Goal: Task Accomplishment & Management: Manage account settings

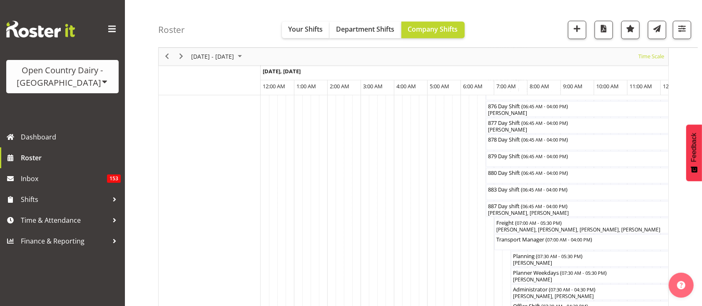
scroll to position [0, 1841]
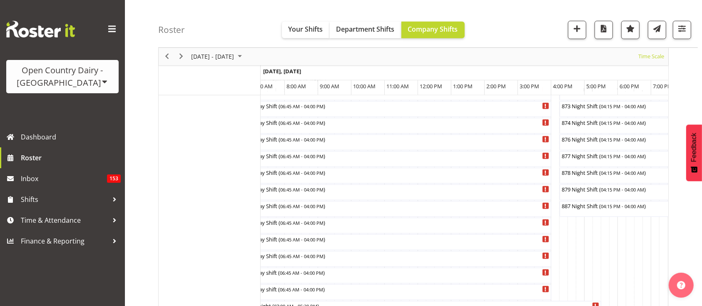
click at [160, 56] on div "previous period" at bounding box center [167, 56] width 14 height 17
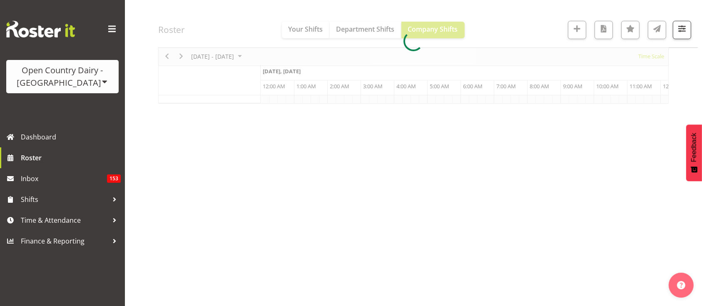
scroll to position [103, 0]
click at [164, 59] on div at bounding box center [413, 42] width 510 height 124
click at [180, 55] on div at bounding box center [413, 42] width 510 height 124
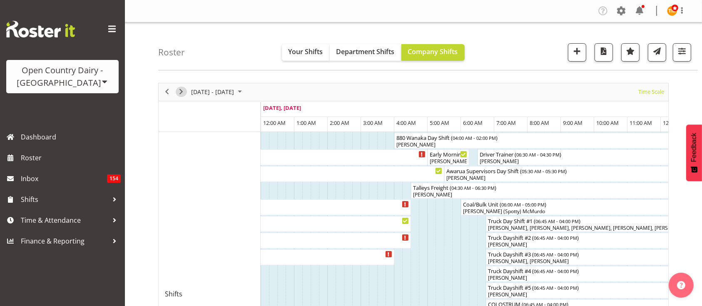
click at [182, 92] on span "Next" at bounding box center [181, 92] width 10 height 10
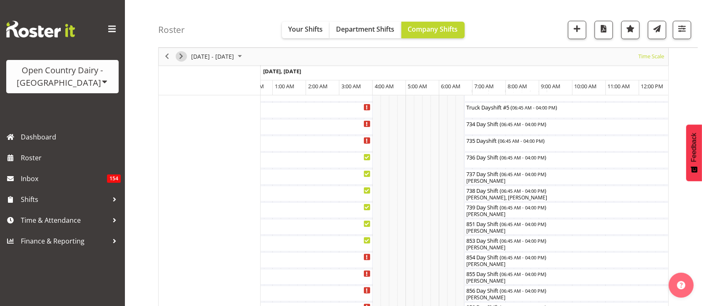
scroll to position [142, 0]
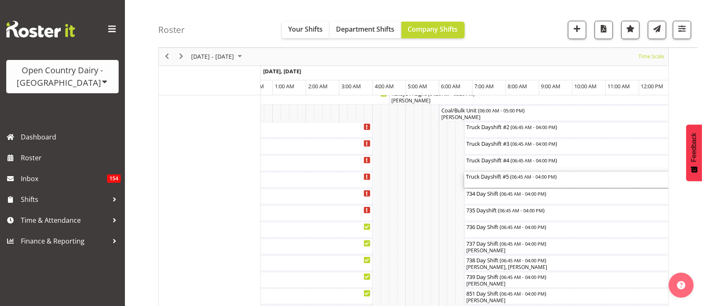
click at [501, 178] on div "Truck Dayshift #5 ( 06:45 AM - 04:00 PM )" at bounding box center [618, 176] width 305 height 8
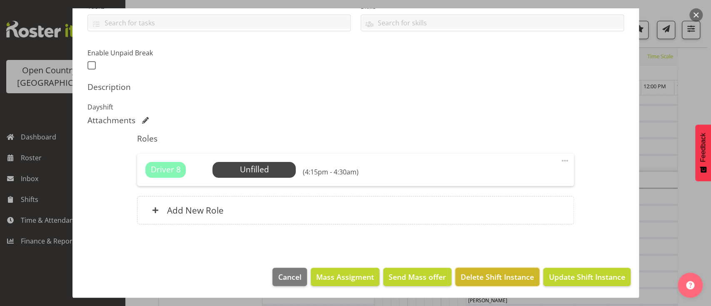
click at [511, 271] on span "Delete Shift Instance" at bounding box center [496, 276] width 73 height 11
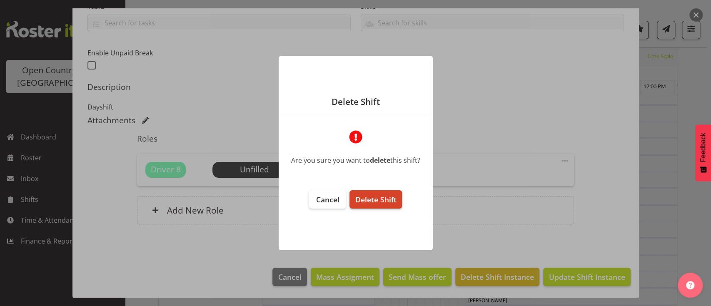
click at [395, 196] on span "Delete Shift" at bounding box center [375, 199] width 41 height 10
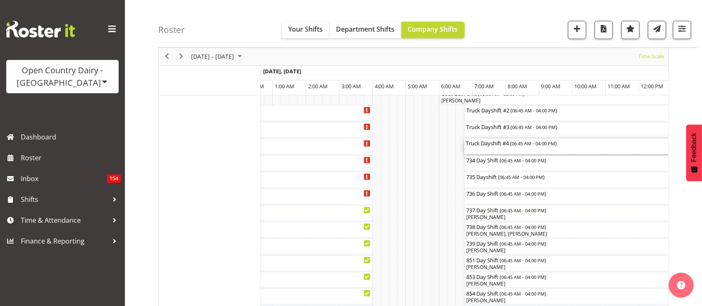
click at [486, 143] on div "Truck Dayshift #4 ( 06:45 AM - 04:00 PM )" at bounding box center [618, 143] width 305 height 8
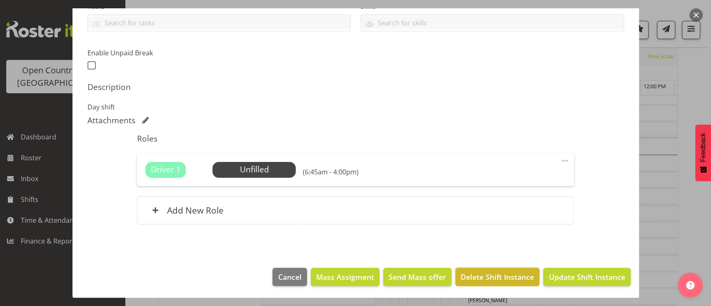
click at [492, 277] on span "Delete Shift Instance" at bounding box center [496, 276] width 73 height 11
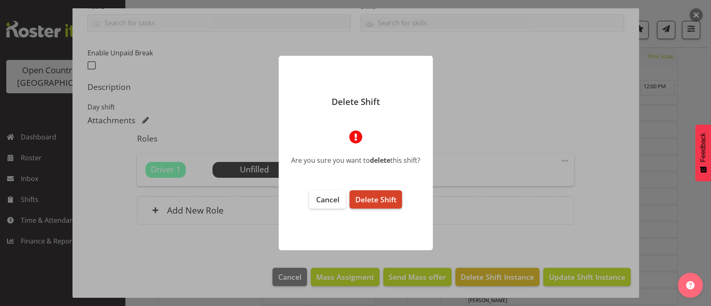
click at [384, 205] on button "Delete Shift" at bounding box center [375, 199] width 52 height 18
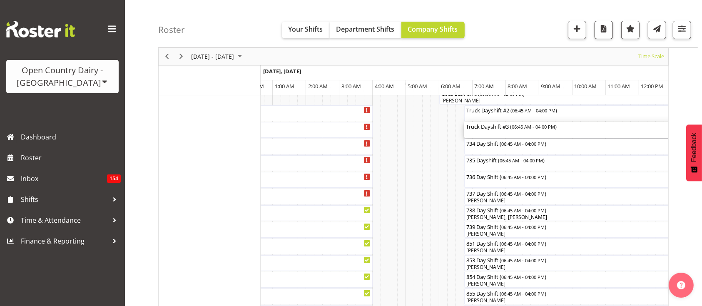
click at [497, 129] on div "Truck Dayshift #3 ( 06:45 AM - 04:00 PM )" at bounding box center [618, 130] width 305 height 16
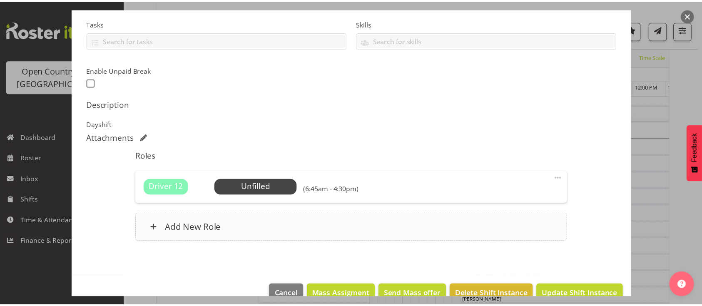
scroll to position [191, 0]
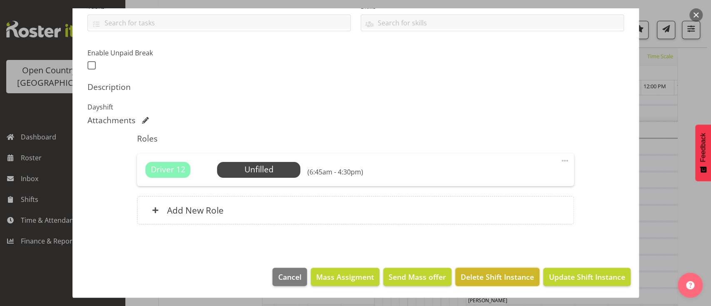
click at [490, 272] on span "Delete Shift Instance" at bounding box center [496, 276] width 73 height 11
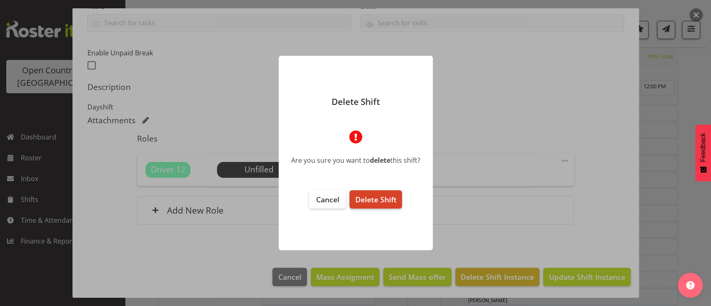
click at [395, 199] on span "Delete Shift" at bounding box center [375, 199] width 41 height 10
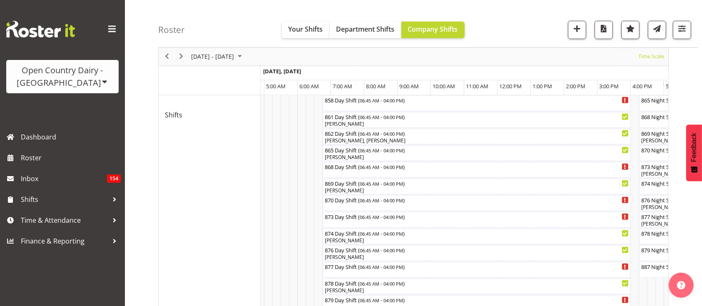
scroll to position [0, 1755]
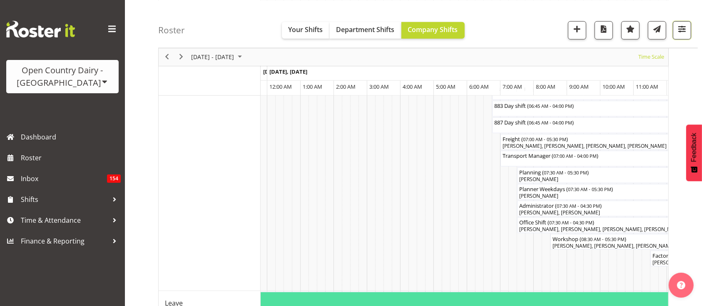
click at [686, 32] on span "button" at bounding box center [681, 28] width 11 height 11
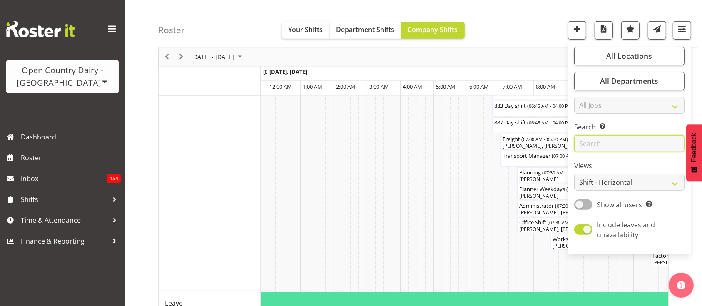
click at [595, 147] on input "text" at bounding box center [629, 143] width 110 height 17
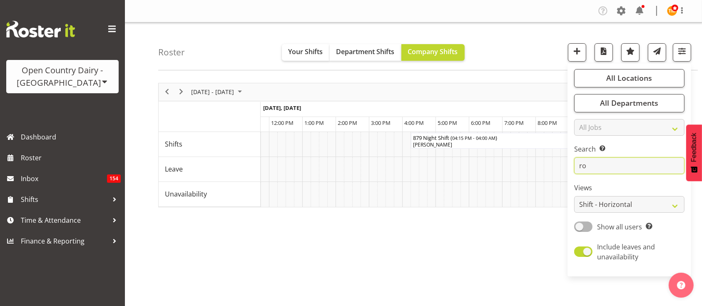
type input "r"
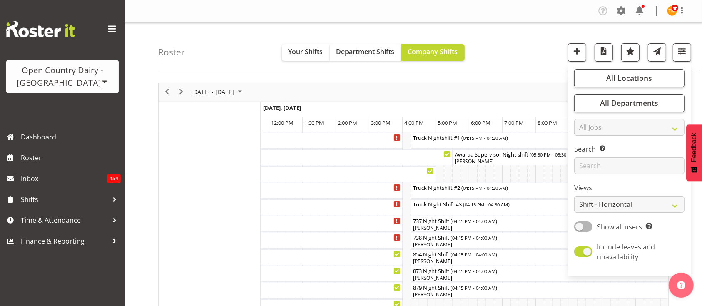
click at [484, 67] on div "Roster Your Shifts Department Shifts Company Shifts All Locations Clear Awarua …" at bounding box center [428, 46] width 540 height 48
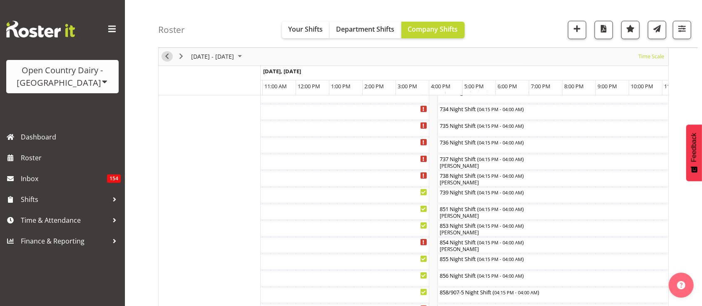
click at [165, 60] on span "Previous" at bounding box center [167, 57] width 10 height 10
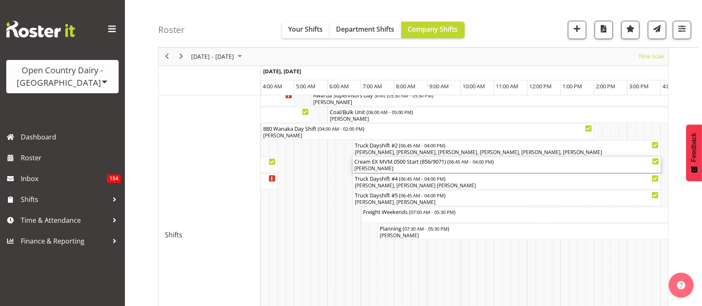
click at [435, 161] on div "Cream EX MVM 0500 Start (856/9071) ( 06:45 AM - 04:00 PM )" at bounding box center [506, 161] width 305 height 8
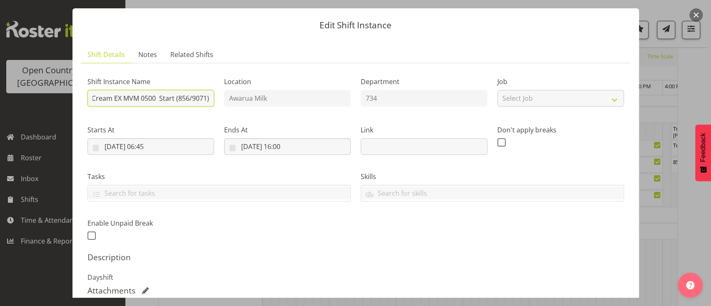
drag, startPoint x: 114, startPoint y: 97, endPoint x: 258, endPoint y: 85, distance: 143.7
click at [258, 85] on div "Shift Instance Name Cream EX MVM 0500 Start (856/9071) Location Awarua Milk Dep…" at bounding box center [355, 156] width 546 height 182
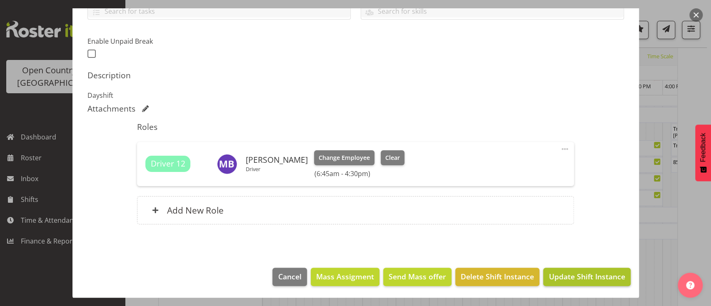
type input "Cream CANCELLED"
click at [573, 269] on button "Update Shift Instance" at bounding box center [586, 277] width 87 height 18
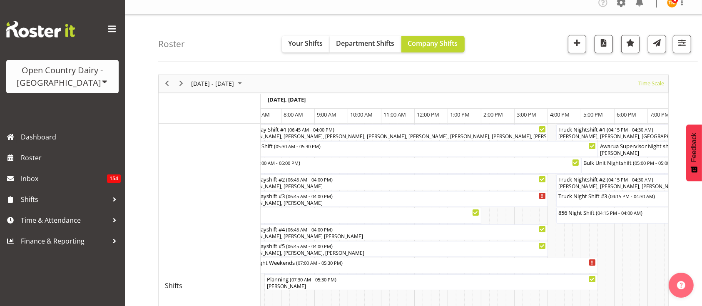
scroll to position [0, 5187]
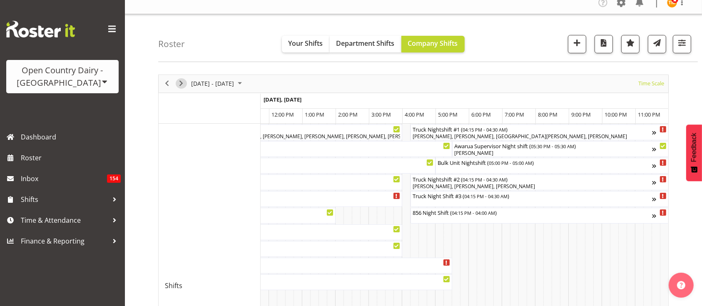
click at [184, 88] on div "next period" at bounding box center [181, 83] width 14 height 17
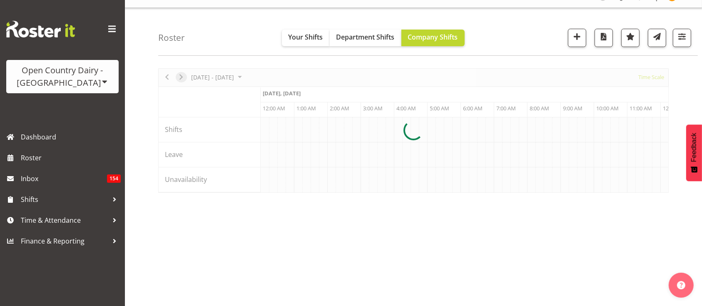
scroll to position [15, 0]
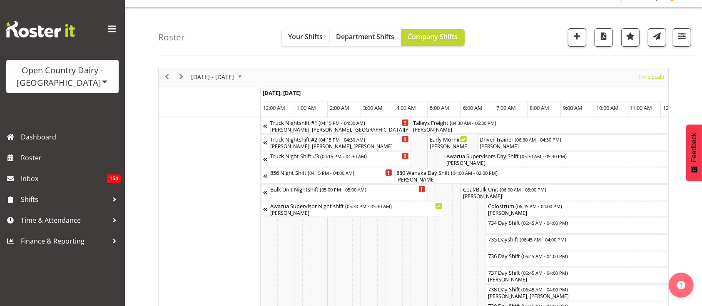
click at [353, 115] on td "Timeline Week of August 22, 2025" at bounding box center [356, 109] width 8 height 15
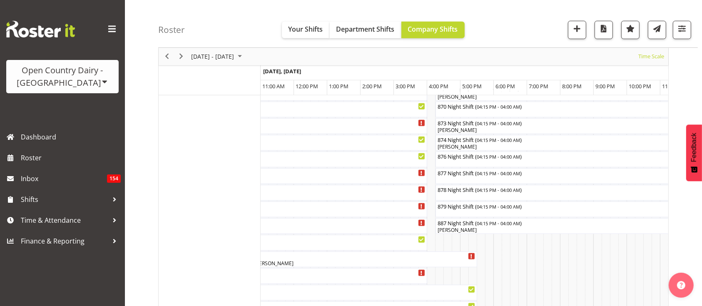
scroll to position [0, 1143]
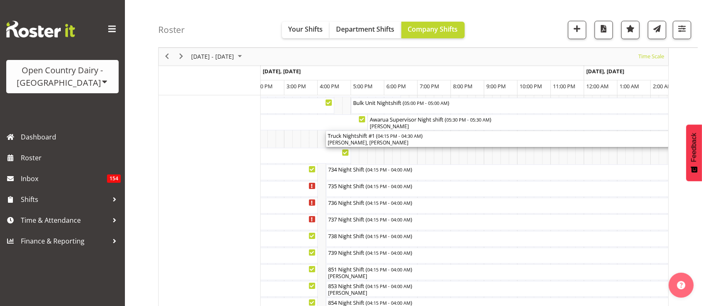
click at [425, 143] on div "[PERSON_NAME], [PERSON_NAME]" at bounding box center [530, 142] width 405 height 7
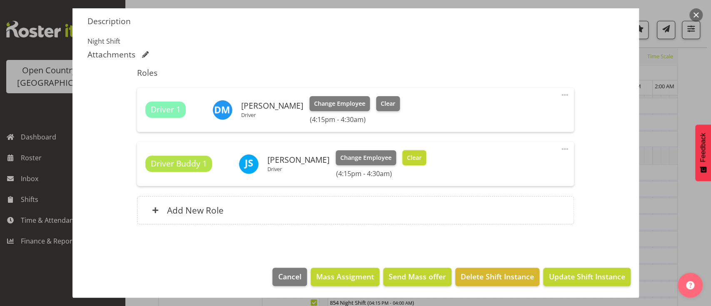
click at [417, 157] on button "Clear" at bounding box center [414, 157] width 24 height 15
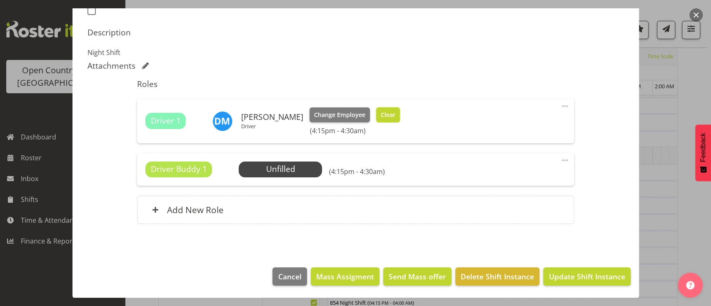
click at [383, 112] on span "Clear" at bounding box center [387, 114] width 15 height 9
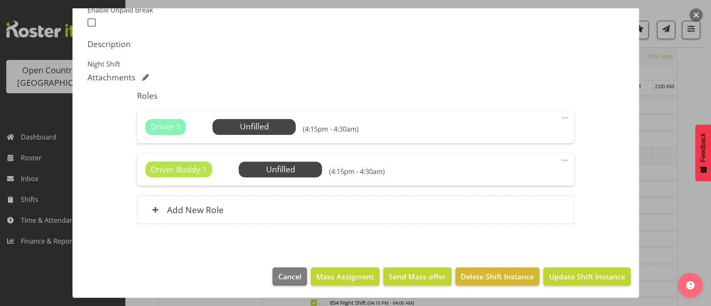
click at [490, 286] on footer "Cancel Mass Assigment Send Mass offer Delete Shift Instance Update Shift Instan…" at bounding box center [355, 278] width 566 height 39
click at [488, 280] on span "Delete Shift Instance" at bounding box center [496, 276] width 73 height 11
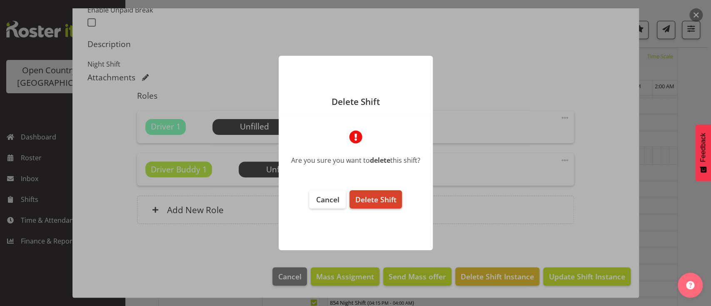
click at [400, 195] on button "Delete Shift" at bounding box center [375, 199] width 52 height 18
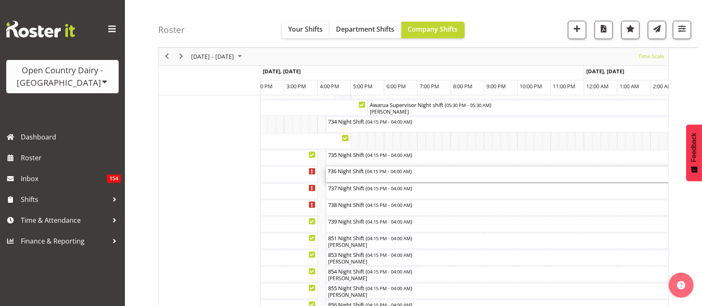
click at [361, 174] on div "736 Night Shift ( 04:15 PM - 04:00 AM )" at bounding box center [522, 171] width 388 height 8
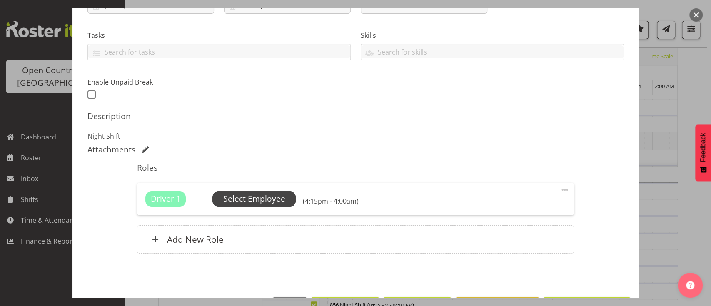
click at [257, 193] on span "Select Employee" at bounding box center [254, 199] width 62 height 12
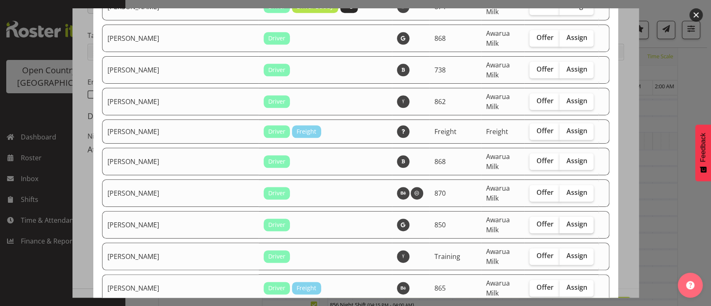
click at [572, 216] on label "Assign" at bounding box center [576, 224] width 34 height 17
click at [564, 221] on input "Assign" at bounding box center [561, 223] width 5 height 5
checkbox input "true"
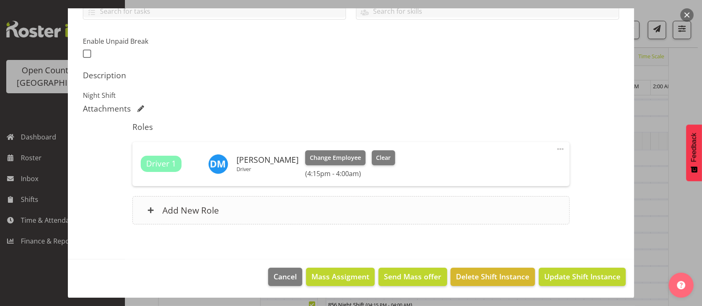
click at [268, 218] on div "Add New Role" at bounding box center [350, 210] width 437 height 28
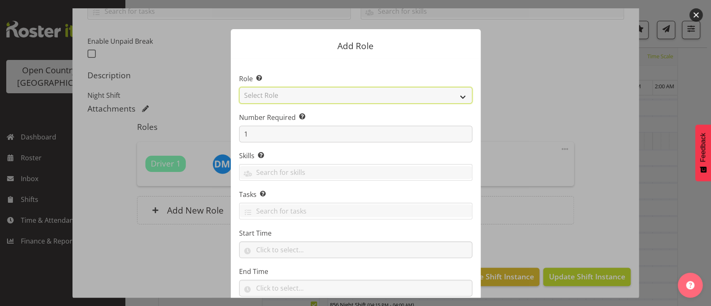
click at [319, 102] on select "Select Role Crew Leader Driver Driver Assessor Dayshift Driver Assessor Nightsh…" at bounding box center [355, 95] width 233 height 17
select select "1437"
click at [239, 87] on select "Select Role Crew Leader Driver Driver Assessor Dayshift Driver Assessor Nightsh…" at bounding box center [355, 95] width 233 height 17
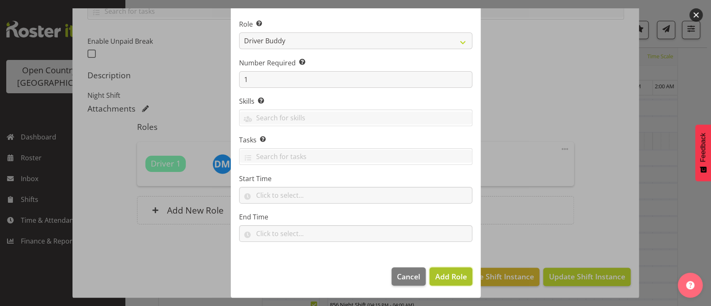
drag, startPoint x: 437, startPoint y: 280, endPoint x: 429, endPoint y: 276, distance: 8.9
click at [429, 276] on button "Add Role" at bounding box center [450, 276] width 42 height 18
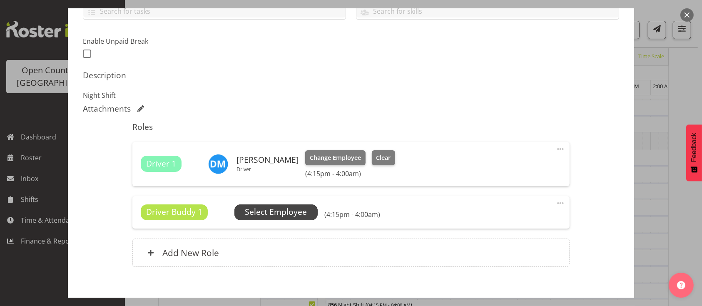
click at [266, 210] on span "Select Employee" at bounding box center [276, 212] width 62 height 12
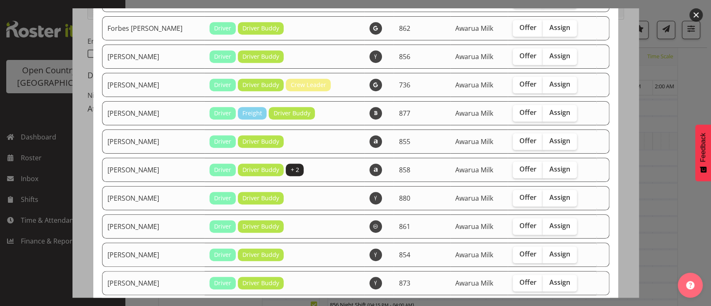
scroll to position [274, 0]
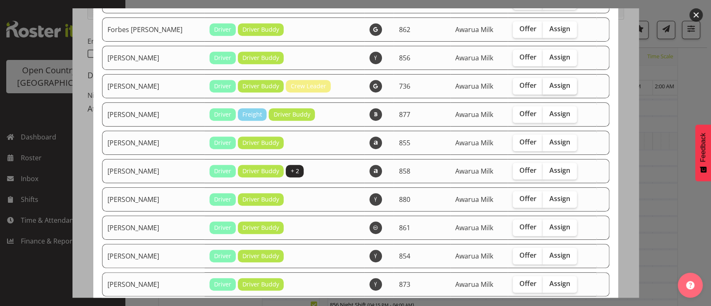
click at [549, 82] on span "Assign" at bounding box center [559, 85] width 21 height 8
click at [548, 83] on input "Assign" at bounding box center [544, 85] width 5 height 5
checkbox input "true"
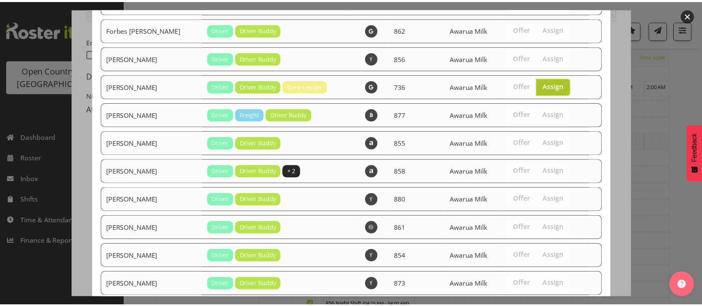
scroll to position [405, 0]
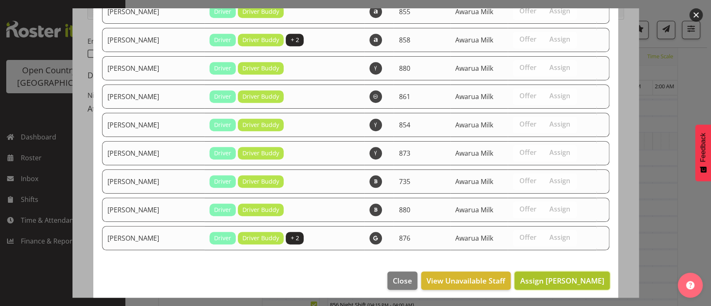
click at [548, 279] on span "Assign [PERSON_NAME]" at bounding box center [562, 281] width 84 height 10
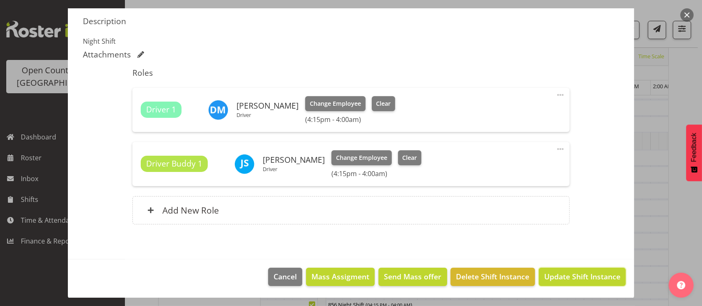
click at [548, 279] on span "Update Shift Instance" at bounding box center [582, 276] width 76 height 11
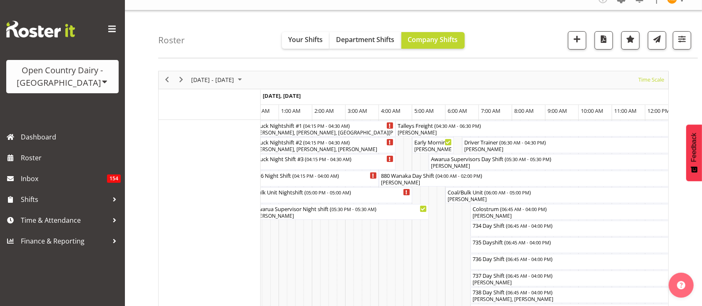
scroll to position [0, 177]
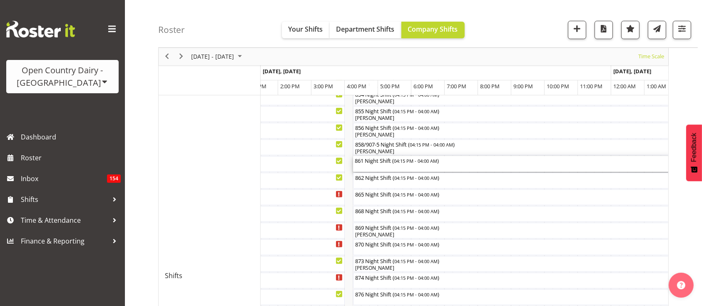
click at [375, 159] on div "861 Night Shift ( 04:15 PM - 04:00 AM )" at bounding box center [549, 160] width 388 height 8
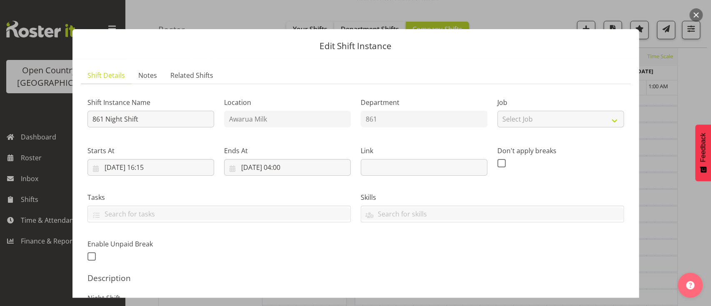
drag, startPoint x: 661, startPoint y: 195, endPoint x: 658, endPoint y: 235, distance: 40.1
click at [658, 235] on div at bounding box center [355, 153] width 711 height 306
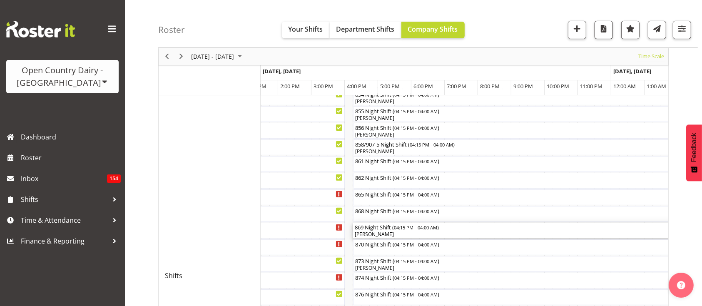
click at [658, 235] on div "[PERSON_NAME]" at bounding box center [549, 234] width 388 height 7
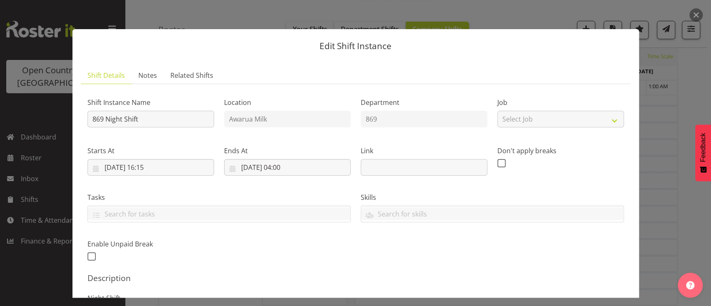
click at [675, 196] on div at bounding box center [355, 153] width 711 height 306
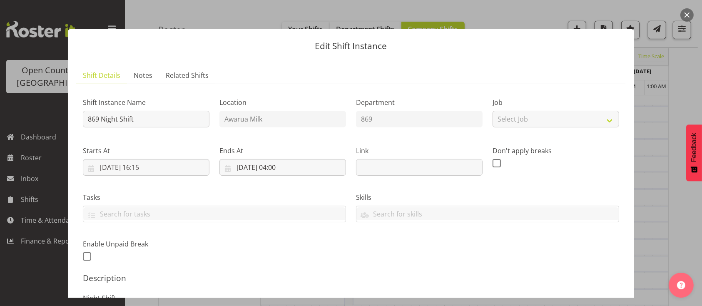
click at [675, 196] on div at bounding box center [351, 153] width 702 height 306
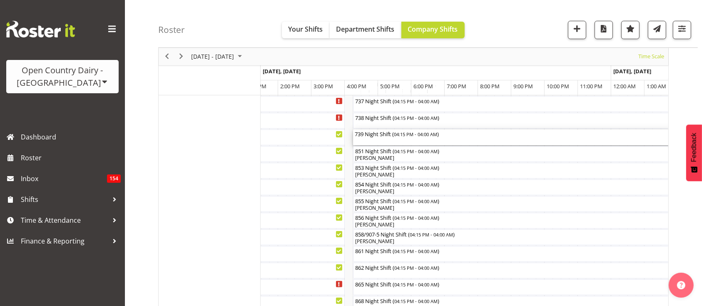
click at [415, 134] on span "04:15 PM - 04:00 AM" at bounding box center [415, 134] width 43 height 7
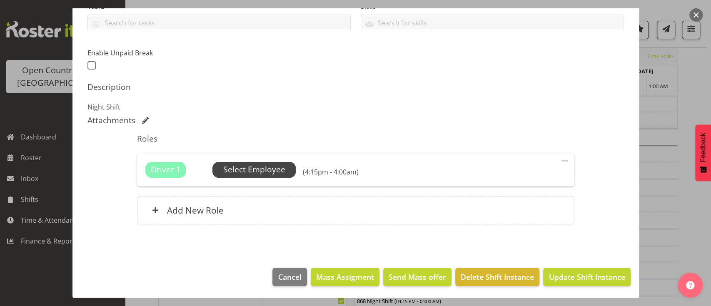
click at [273, 165] on span "Select Employee" at bounding box center [254, 170] width 62 height 12
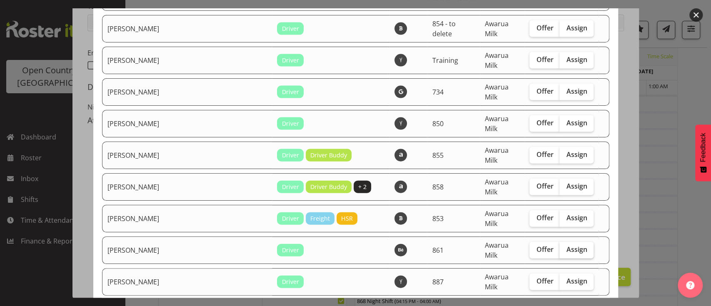
click at [559, 242] on label "Assign" at bounding box center [576, 250] width 34 height 17
click at [559, 247] on input "Assign" at bounding box center [561, 249] width 5 height 5
checkbox input "true"
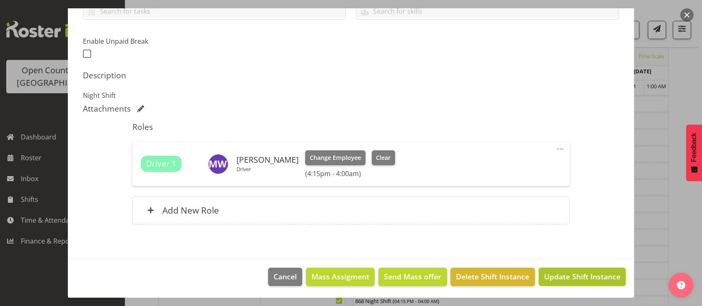
click at [563, 278] on span "Update Shift Instance" at bounding box center [582, 276] width 76 height 11
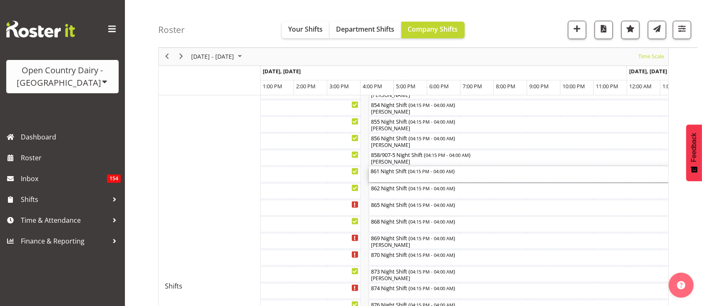
click at [437, 174] on div "861 Night Shift ( 04:15 PM - 04:00 AM )" at bounding box center [565, 175] width 388 height 16
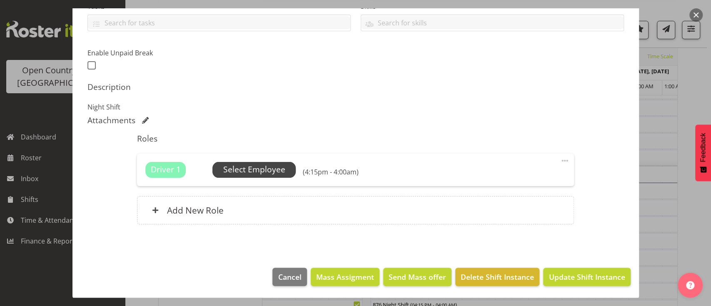
click at [251, 166] on span "Select Employee" at bounding box center [254, 170] width 62 height 12
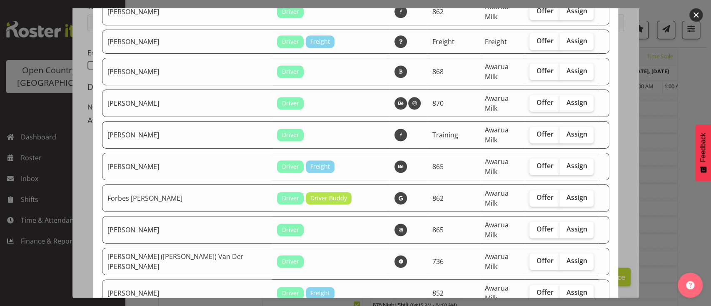
scroll to position [756, 0]
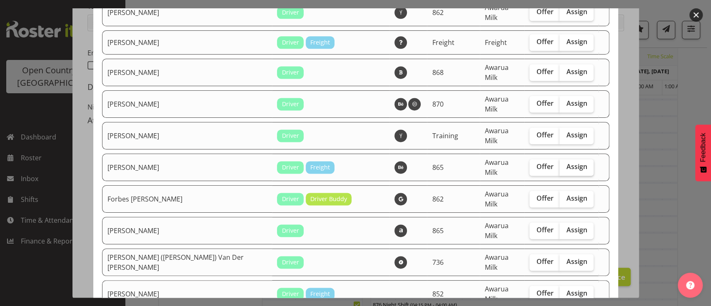
click at [566, 162] on span "Assign" at bounding box center [576, 166] width 21 height 8
click at [559, 164] on input "Assign" at bounding box center [561, 166] width 5 height 5
checkbox input "true"
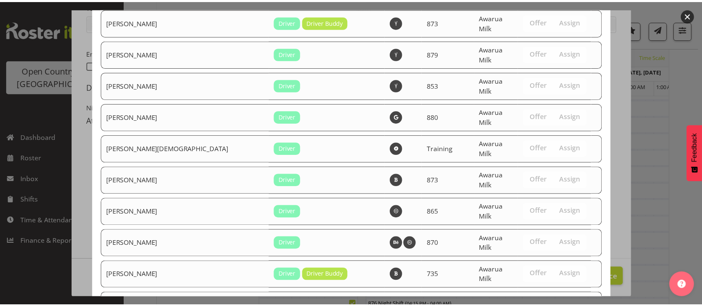
scroll to position [1868, 0]
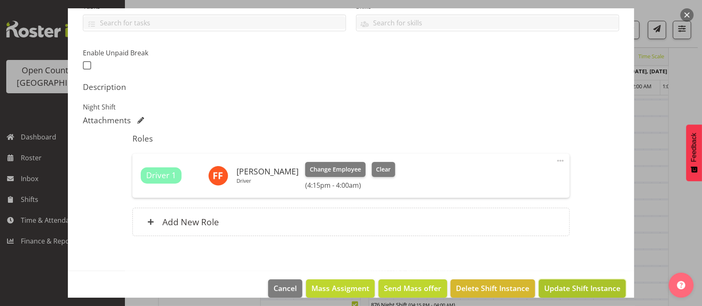
click at [579, 286] on span "Update Shift Instance" at bounding box center [582, 288] width 76 height 11
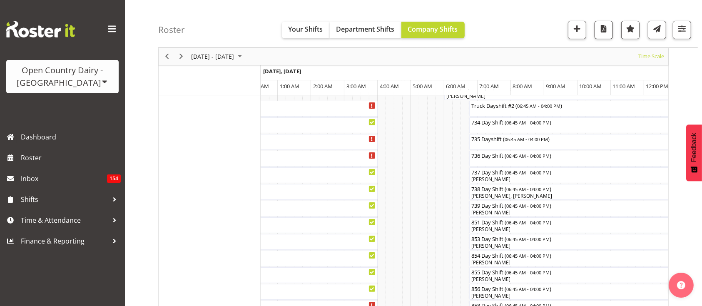
scroll to position [0, 939]
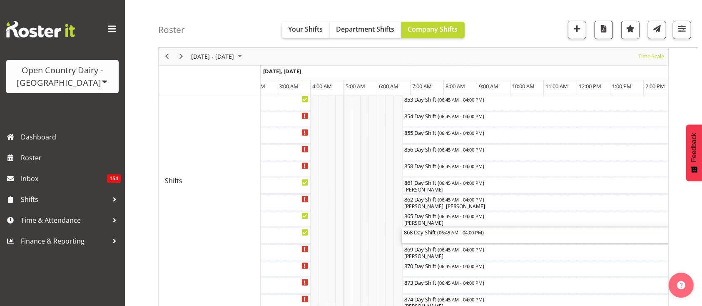
click at [457, 239] on div "868 Day Shift ( 06:45 AM - 04:00 PM )" at bounding box center [556, 236] width 305 height 16
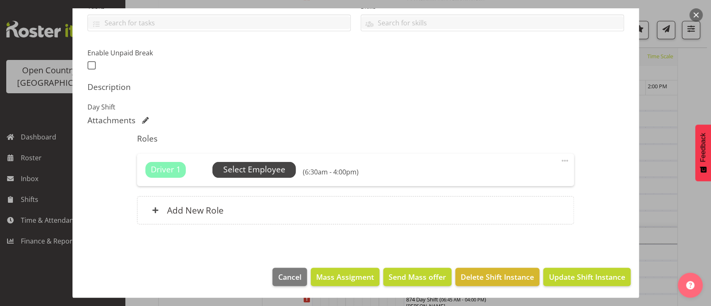
click at [276, 176] on span "Select Employee" at bounding box center [253, 170] width 83 height 16
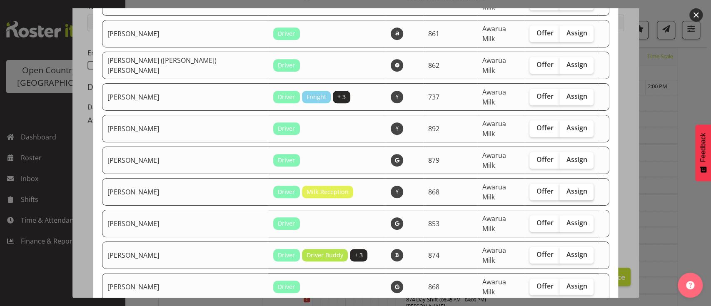
click at [566, 187] on span "Assign" at bounding box center [576, 191] width 21 height 8
click at [559, 189] on input "Assign" at bounding box center [561, 191] width 5 height 5
checkbox input "true"
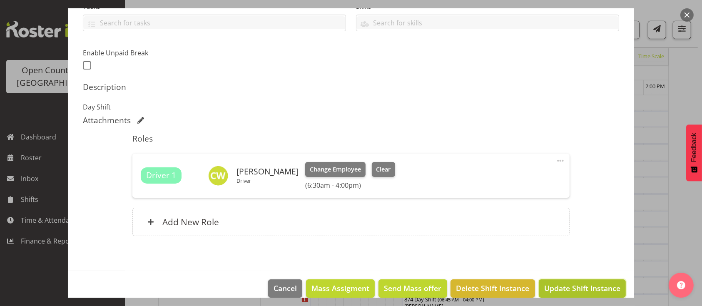
click at [562, 284] on span "Update Shift Instance" at bounding box center [582, 288] width 76 height 11
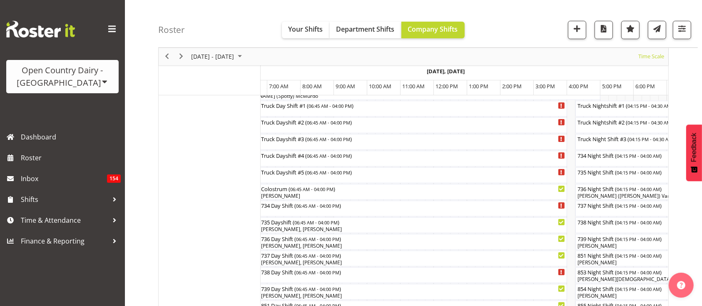
scroll to position [0, 1991]
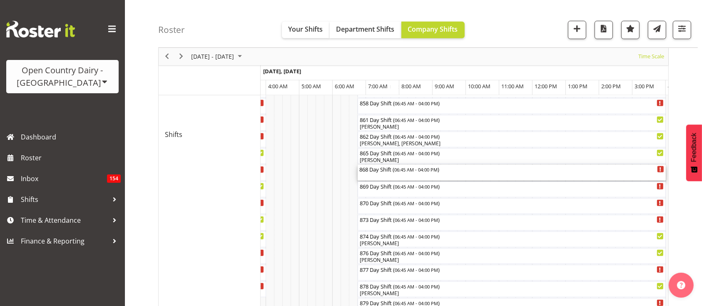
click at [411, 180] on div "868 Day Shift ( 06:45 AM - 04:00 PM )" at bounding box center [512, 173] width 308 height 16
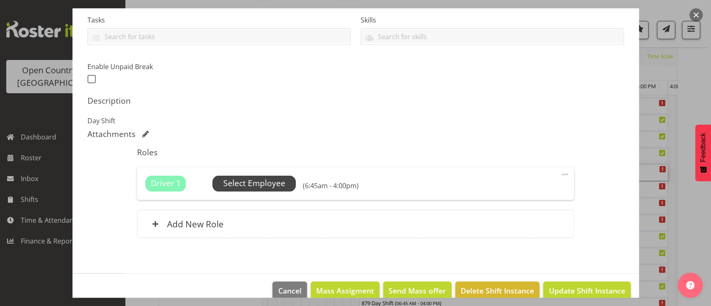
click at [277, 178] on span "Select Employee" at bounding box center [254, 183] width 62 height 12
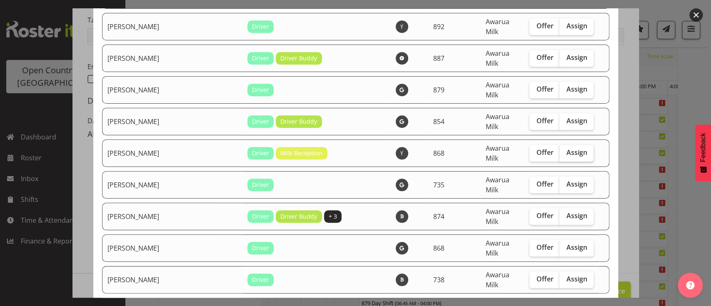
click at [571, 145] on label "Assign" at bounding box center [576, 153] width 34 height 17
click at [564, 150] on input "Assign" at bounding box center [561, 152] width 5 height 5
checkbox input "true"
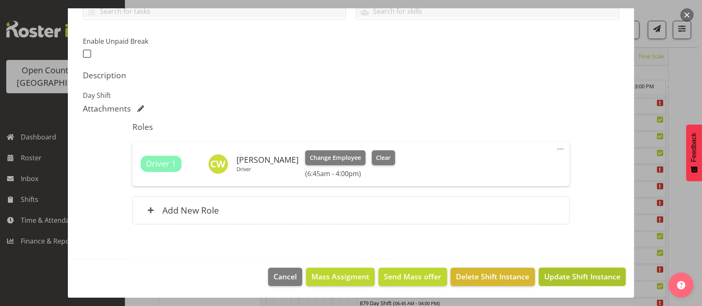
click at [544, 279] on span "Update Shift Instance" at bounding box center [582, 276] width 76 height 11
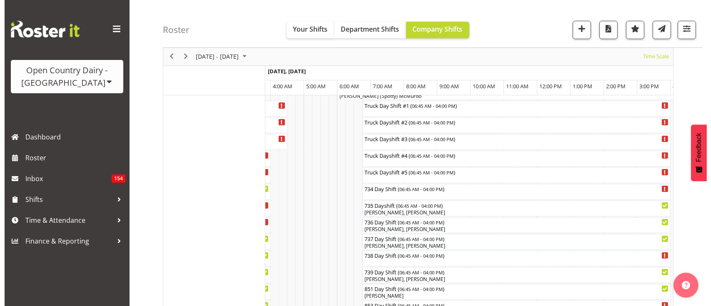
scroll to position [0, 2527]
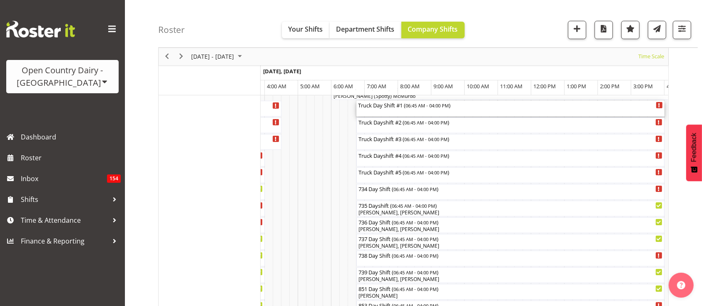
click at [383, 112] on div "Truck Day Shift #1 ( 06:45 AM - 04:00 PM )" at bounding box center [510, 109] width 305 height 16
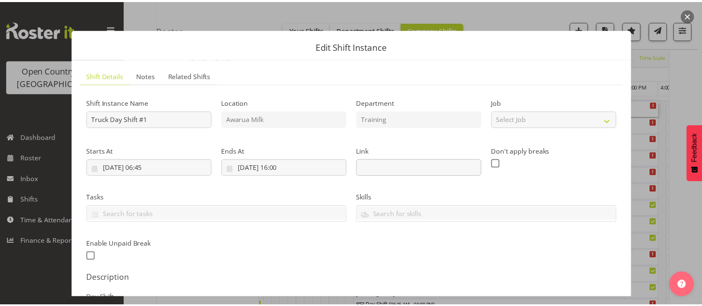
scroll to position [191, 0]
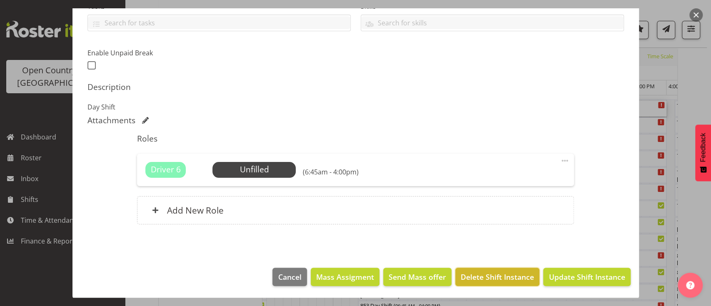
click at [521, 278] on span "Delete Shift Instance" at bounding box center [496, 276] width 73 height 11
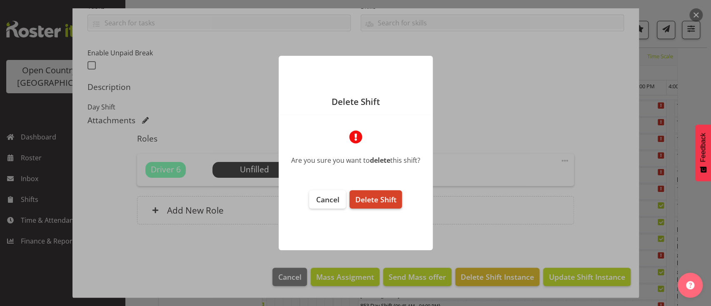
click at [397, 205] on button "Delete Shift" at bounding box center [375, 199] width 52 height 18
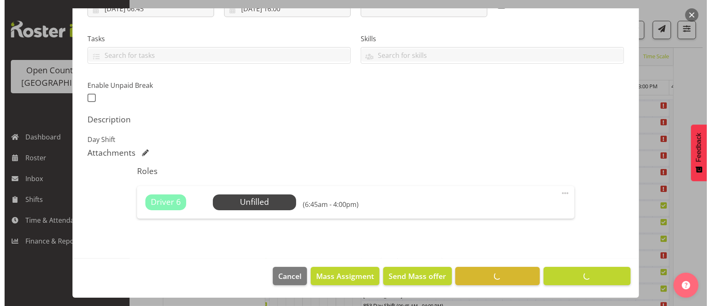
scroll to position [158, 0]
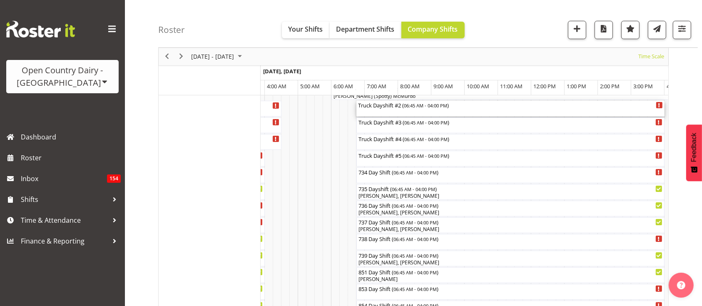
click at [459, 111] on div "Truck Dayshift #2 ( 06:45 AM - 04:00 PM )" at bounding box center [510, 109] width 305 height 16
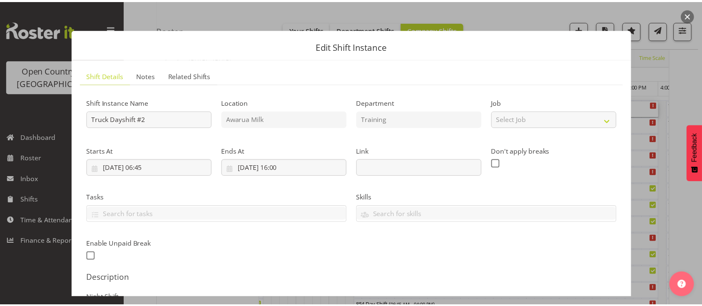
scroll to position [191, 0]
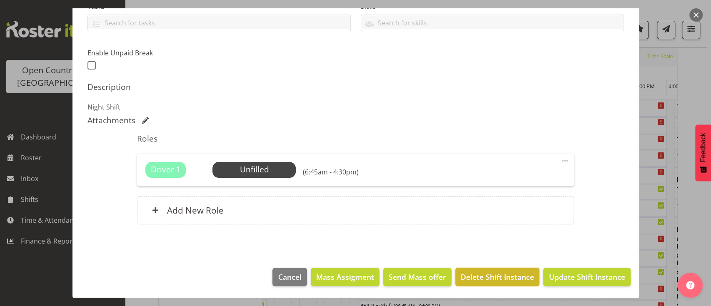
click at [506, 274] on span "Delete Shift Instance" at bounding box center [496, 276] width 73 height 11
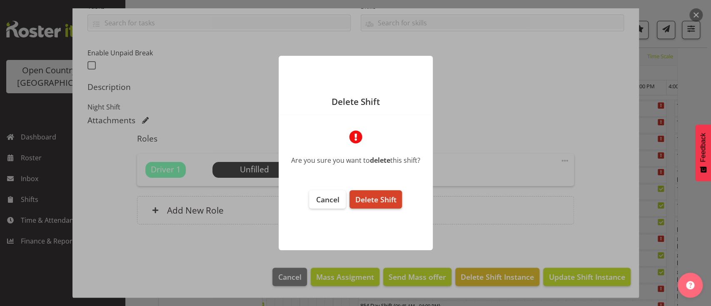
click at [372, 193] on button "Delete Shift" at bounding box center [375, 199] width 52 height 18
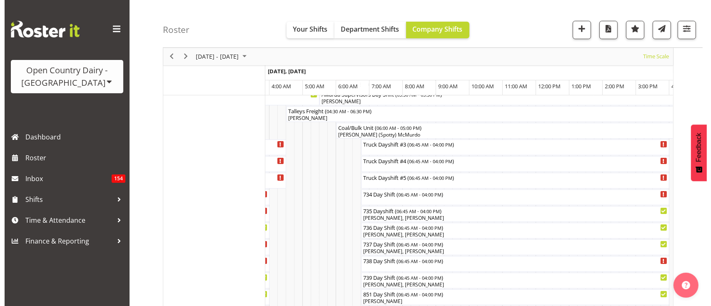
scroll to position [76, 0]
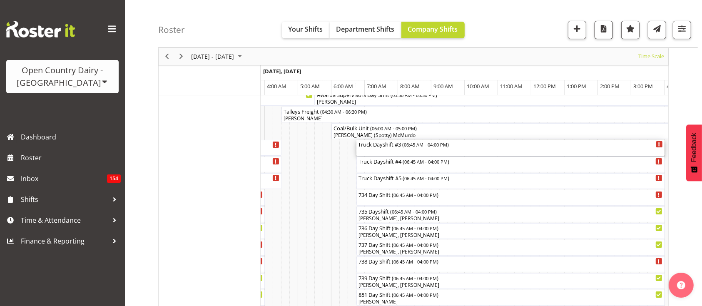
click at [429, 152] on div "Truck Dayshift #3 ( 06:45 AM - 04:00 PM )" at bounding box center [510, 148] width 305 height 16
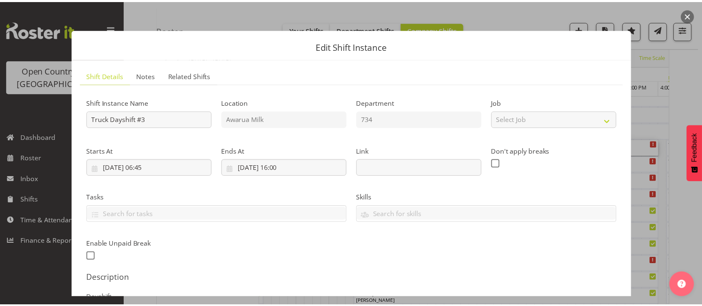
scroll to position [191, 0]
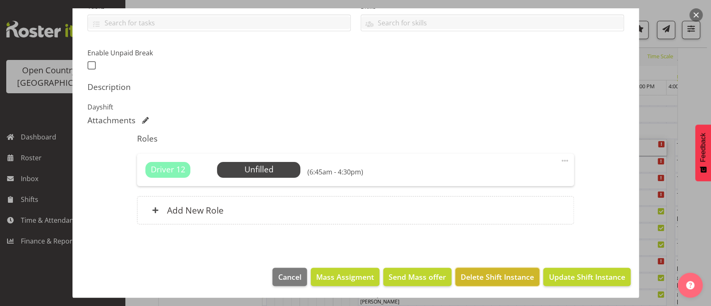
click at [474, 285] on button "Delete Shift Instance" at bounding box center [497, 277] width 84 height 18
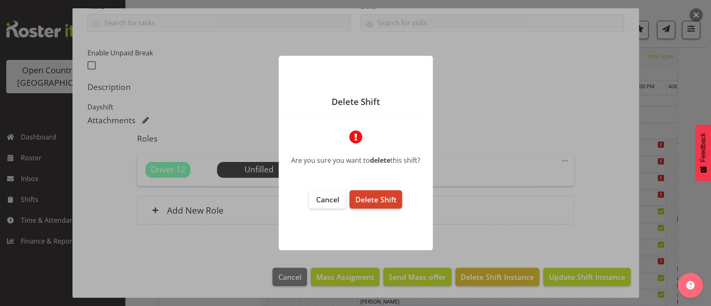
click at [396, 204] on span "Delete Shift" at bounding box center [375, 199] width 41 height 10
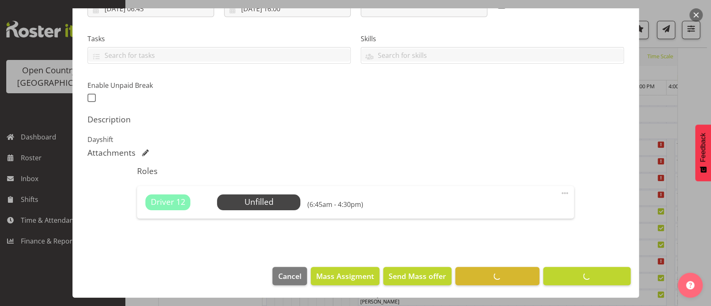
scroll to position [158, 0]
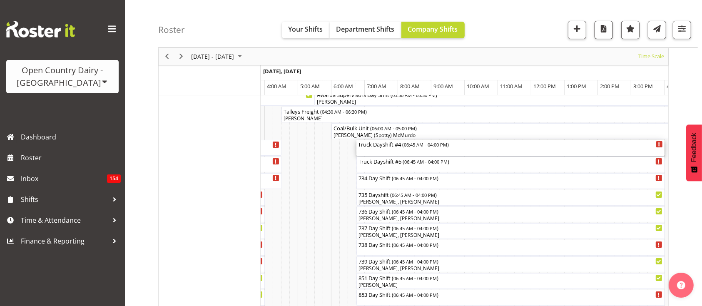
click at [440, 145] on span "06:45 AM - 04:00 PM" at bounding box center [425, 144] width 43 height 7
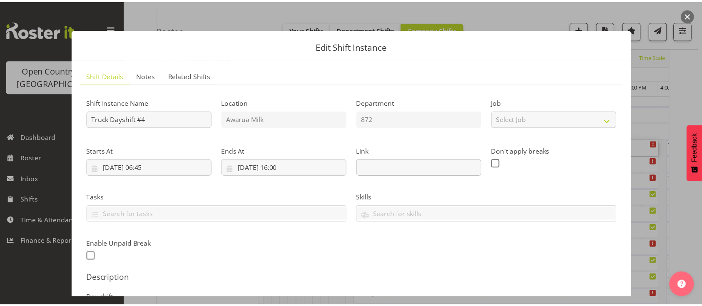
scroll to position [191, 0]
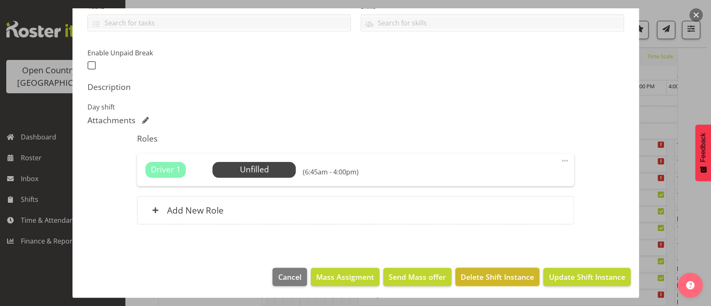
click at [468, 275] on span "Delete Shift Instance" at bounding box center [496, 276] width 73 height 11
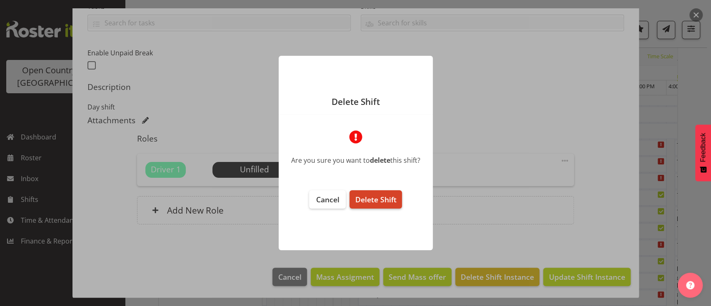
click at [396, 199] on button "Delete Shift" at bounding box center [375, 199] width 52 height 18
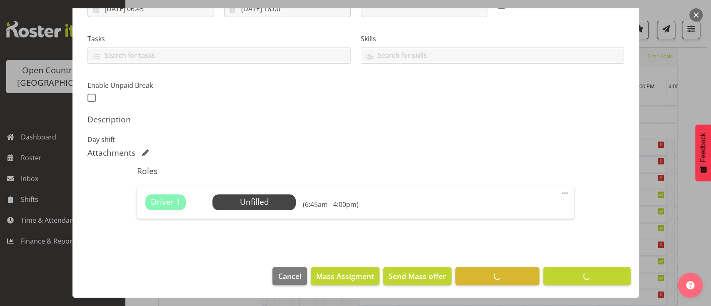
scroll to position [158, 0]
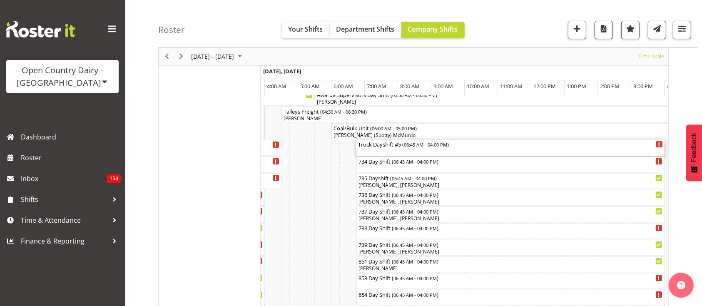
click at [384, 144] on div "Truck Dayshift #5 ( 06:45 AM - 04:00 PM )" at bounding box center [510, 144] width 305 height 8
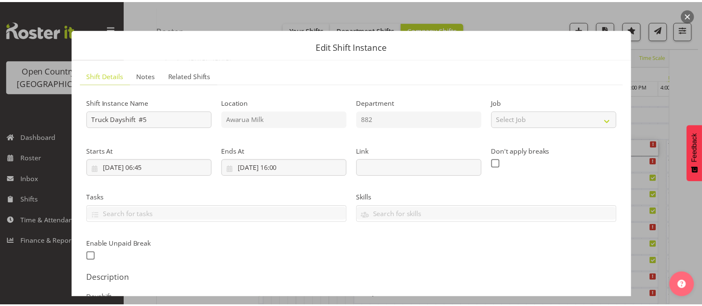
scroll to position [191, 0]
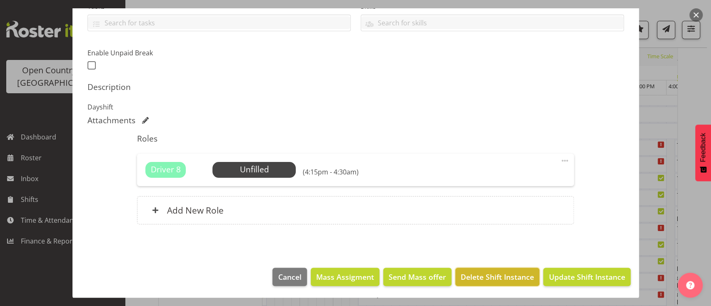
click at [476, 275] on span "Delete Shift Instance" at bounding box center [496, 276] width 73 height 11
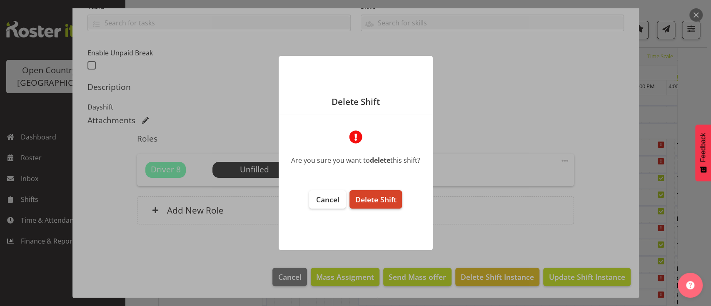
click at [383, 203] on span "Delete Shift" at bounding box center [375, 199] width 41 height 10
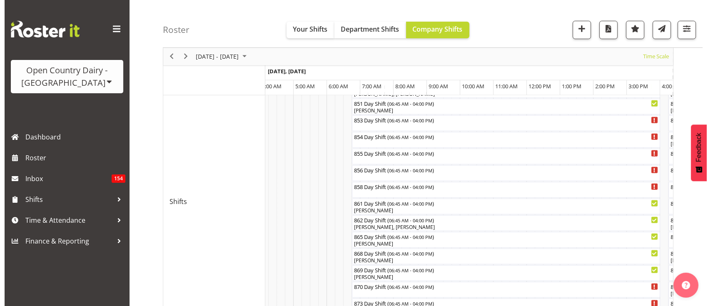
scroll to position [306, 0]
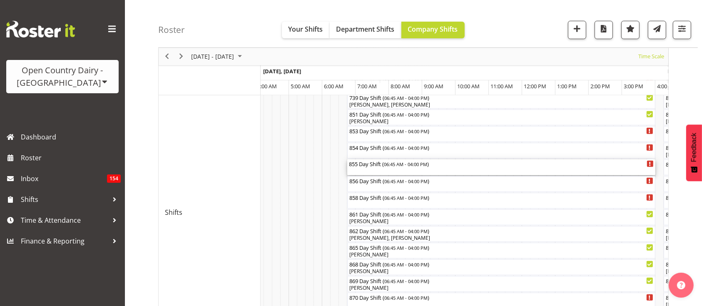
click at [383, 165] on div "855 Day Shift ( 06:45 AM - 04:00 PM )" at bounding box center [501, 163] width 305 height 8
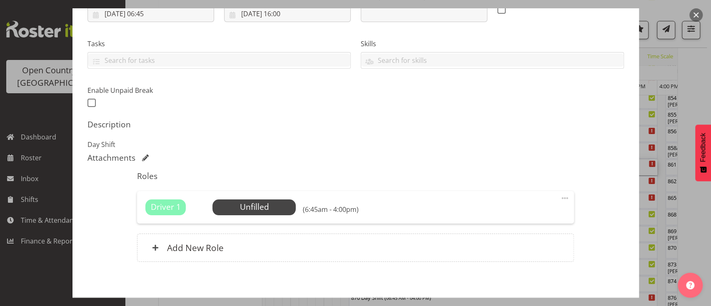
scroll to position [162, 0]
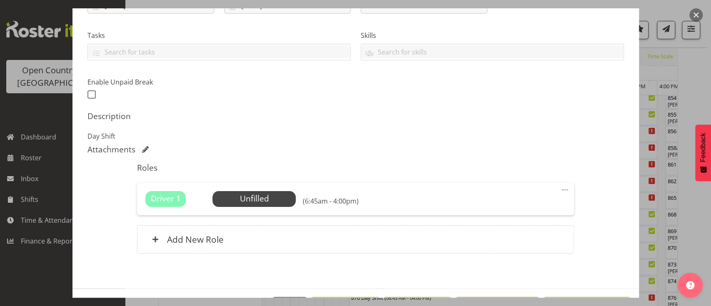
click at [266, 189] on div "Driver 1 Unfilled Select Employee (6:45am - 4:00pm) Edit Cover Role Delete" at bounding box center [355, 199] width 437 height 32
click at [264, 195] on span "Select Employee" at bounding box center [254, 199] width 62 height 12
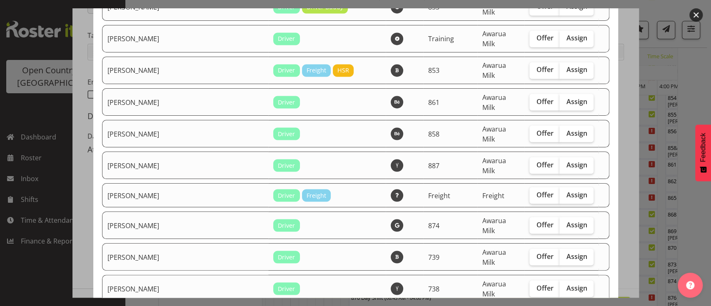
scroll to position [1029, 0]
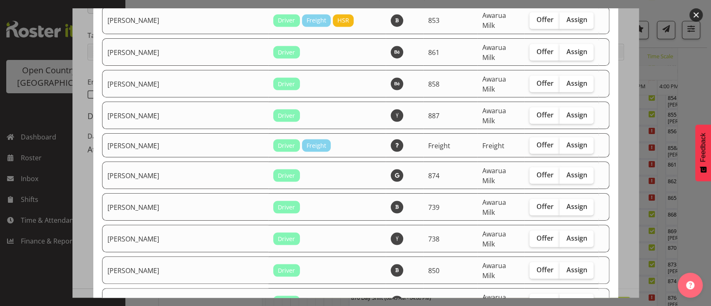
checkbox input "true"
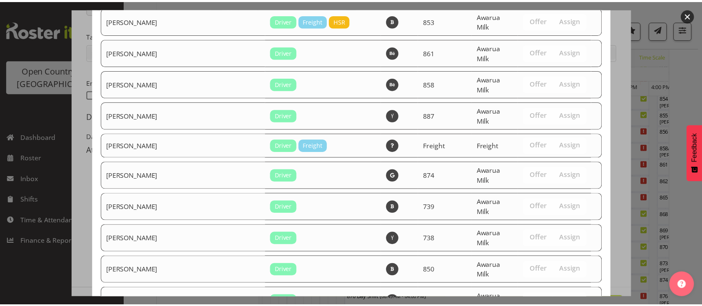
scroll to position [1389, 0]
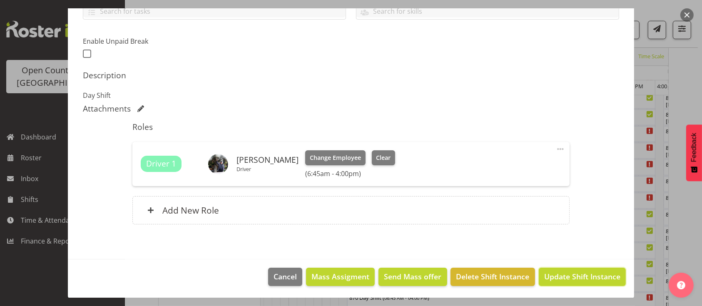
click at [555, 281] on span "Update Shift Instance" at bounding box center [582, 276] width 76 height 11
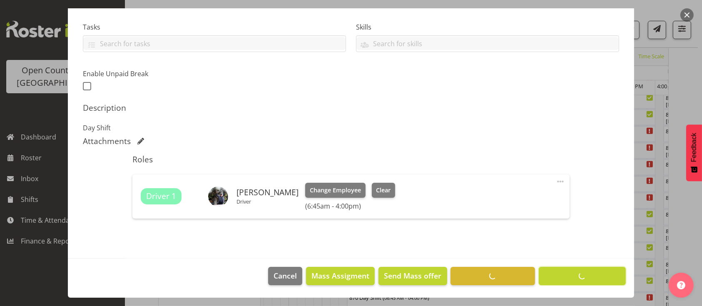
scroll to position [170, 0]
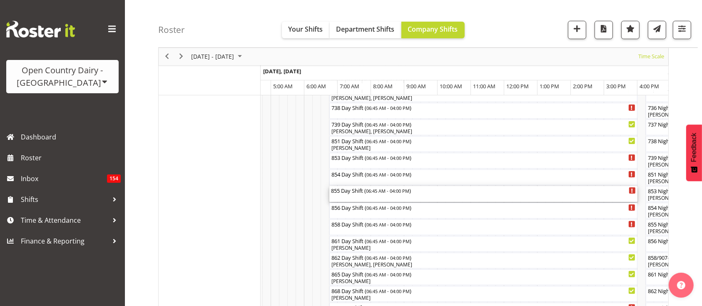
click at [386, 191] on span "06:45 AM - 04:00 PM" at bounding box center [387, 190] width 43 height 7
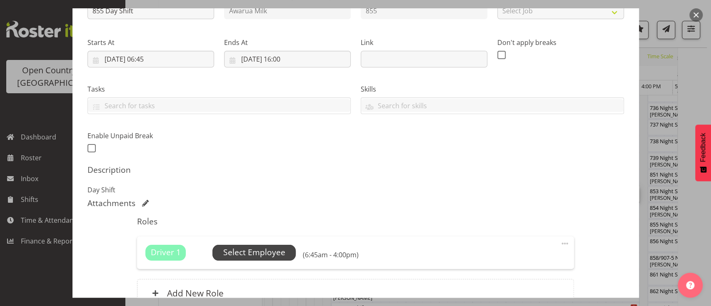
click at [250, 250] on span "Select Employee" at bounding box center [254, 252] width 62 height 12
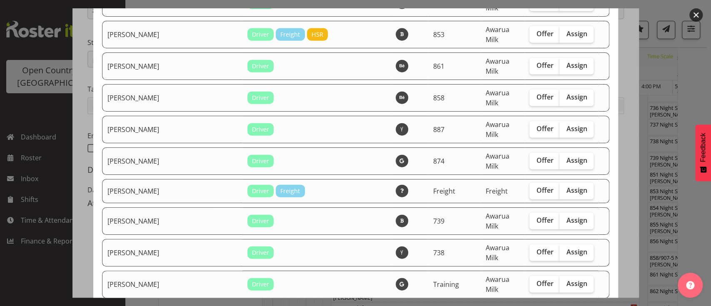
scroll to position [1311, 0]
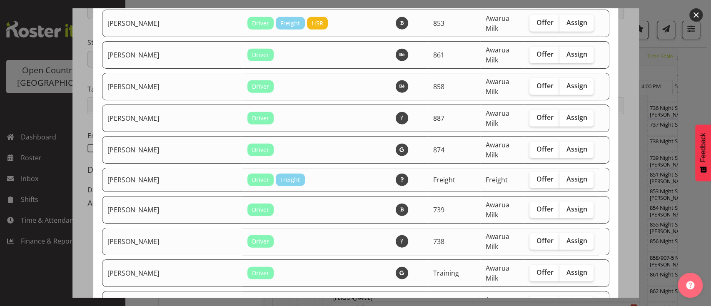
checkbox input "true"
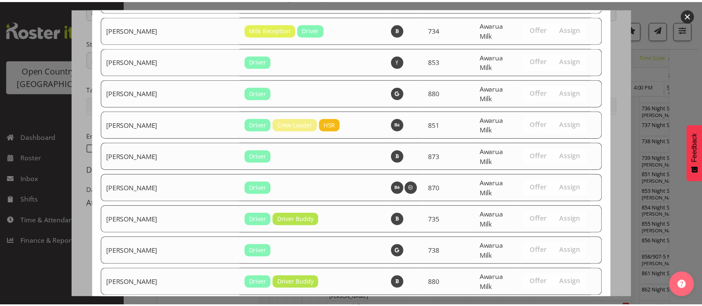
scroll to position [1698, 0]
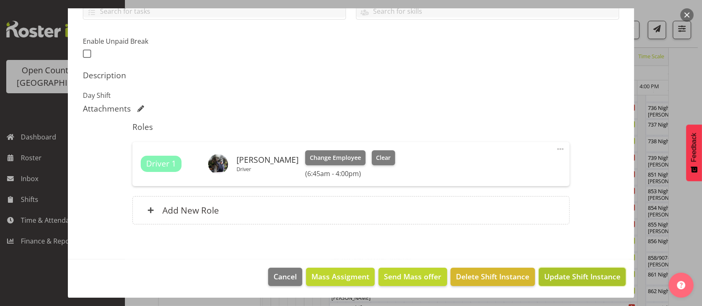
click at [577, 280] on span "Update Shift Instance" at bounding box center [582, 276] width 76 height 11
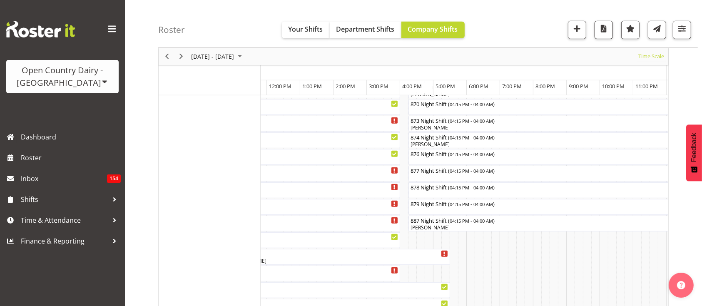
scroll to position [0, 993]
